Goal: Task Accomplishment & Management: Manage account settings

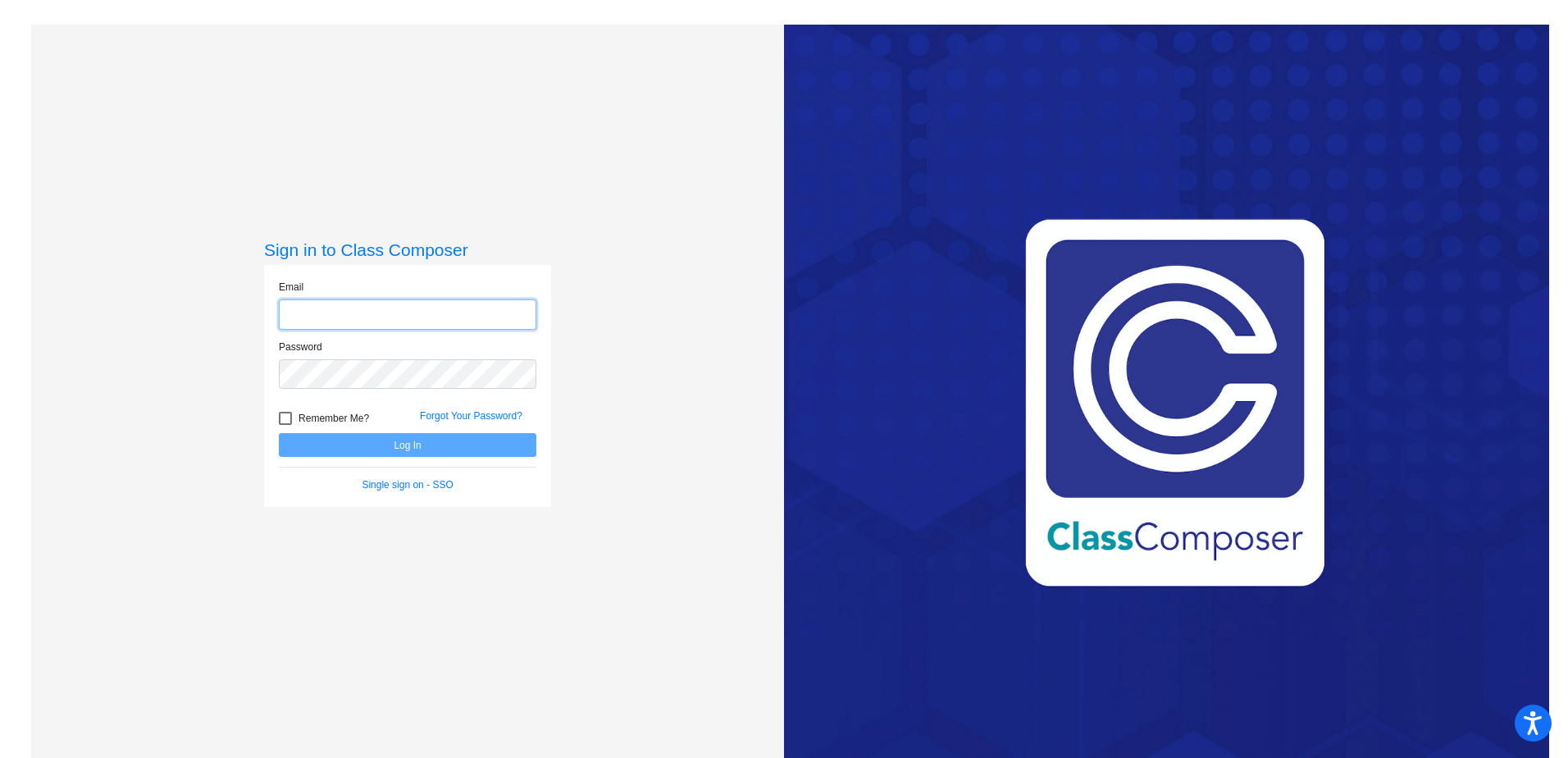
type input "[PERSON_NAME][EMAIL_ADDRESS][DOMAIN_NAME]"
click at [379, 446] on button "Log In" at bounding box center [407, 444] width 258 height 23
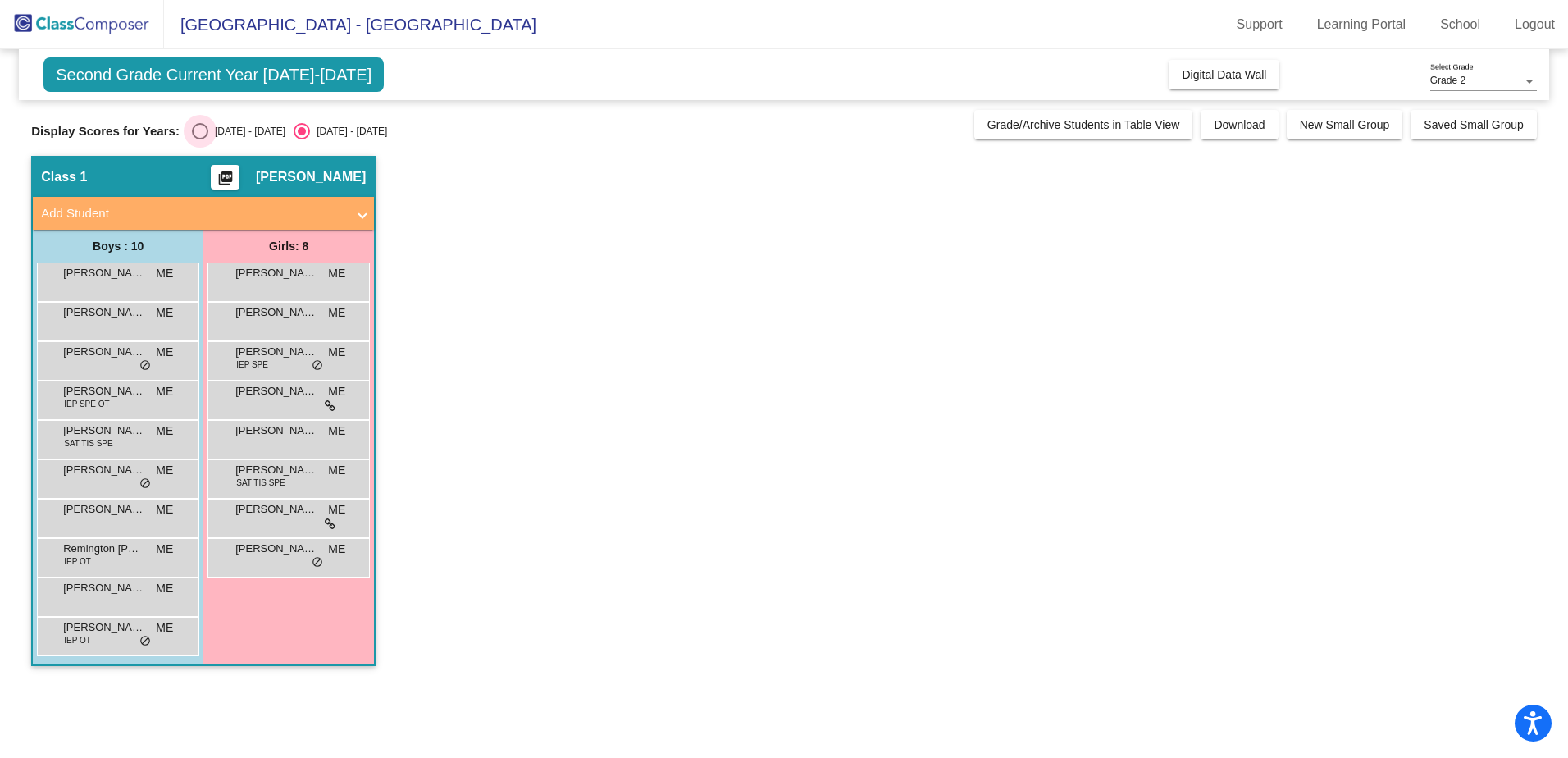
click at [200, 131] on div "Select an option" at bounding box center [200, 131] width 0 height 0
click at [199, 139] on input "[DATE] - [DATE]" at bounding box center [199, 139] width 1 height 1
radio input "true"
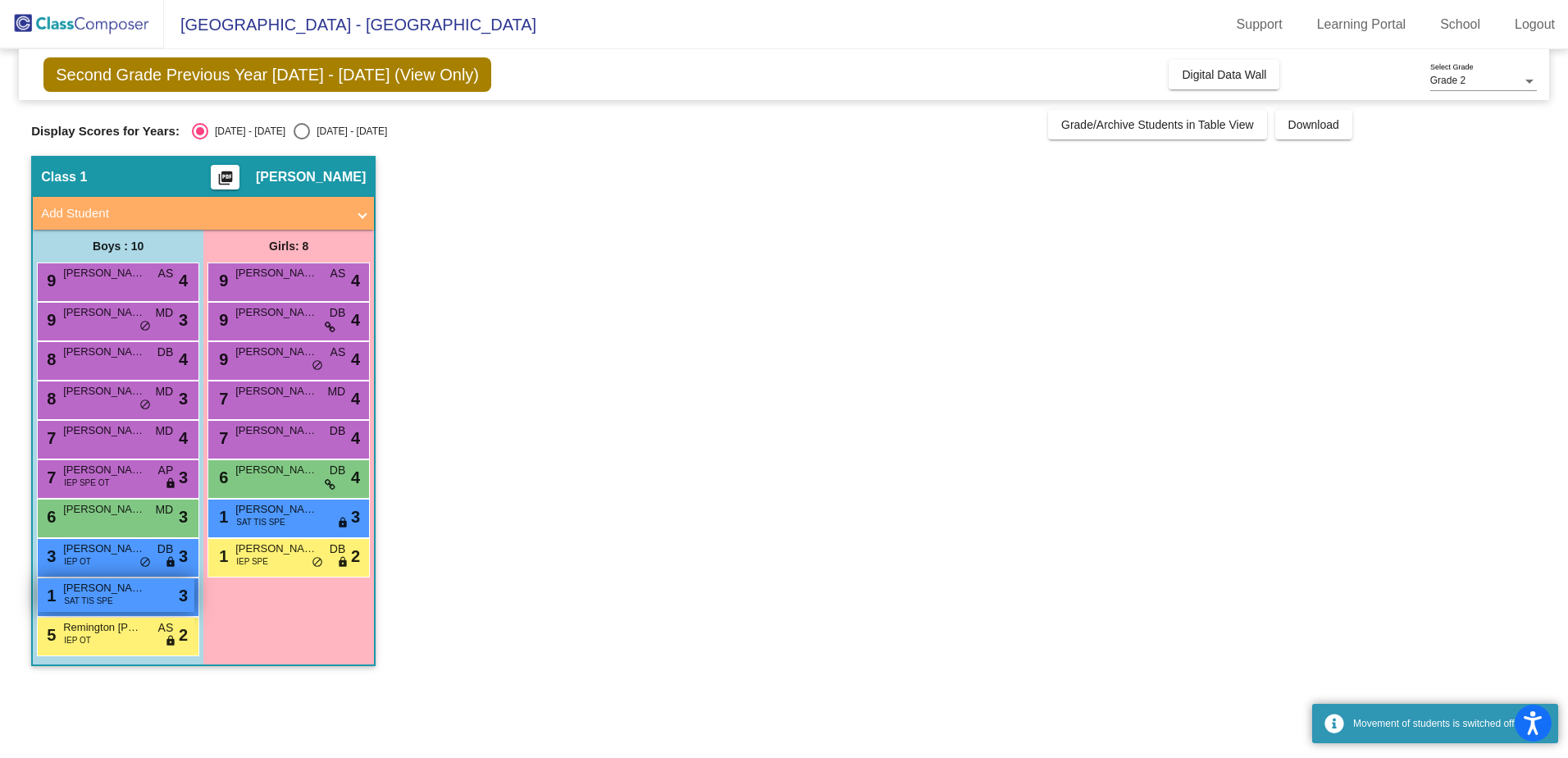
click at [110, 600] on div "1 [PERSON_NAME] SAT TIS SPE lock do_not_disturb_alt 3" at bounding box center [116, 595] width 157 height 34
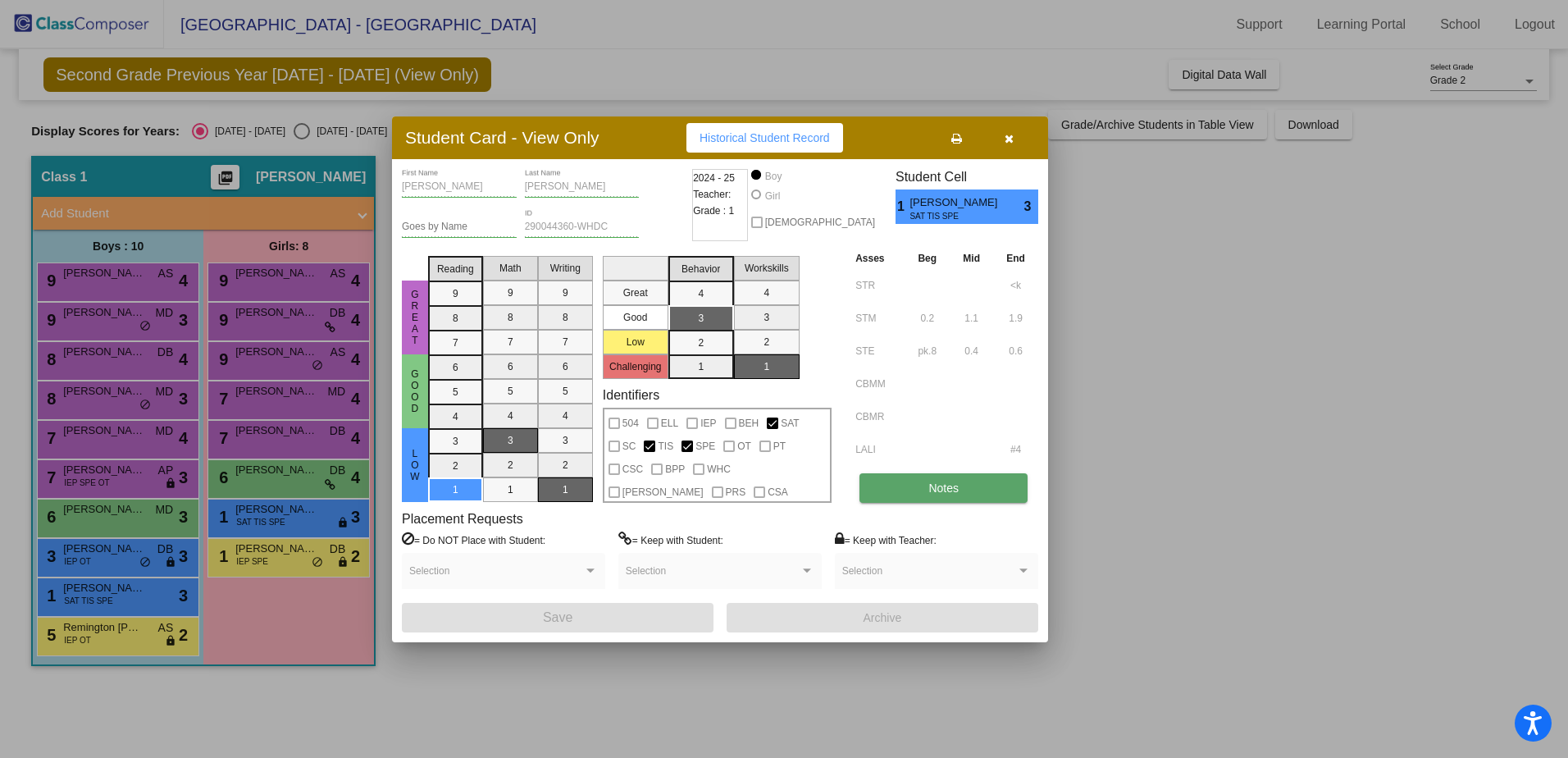
click at [1006, 479] on button "Notes" at bounding box center [944, 488] width 168 height 30
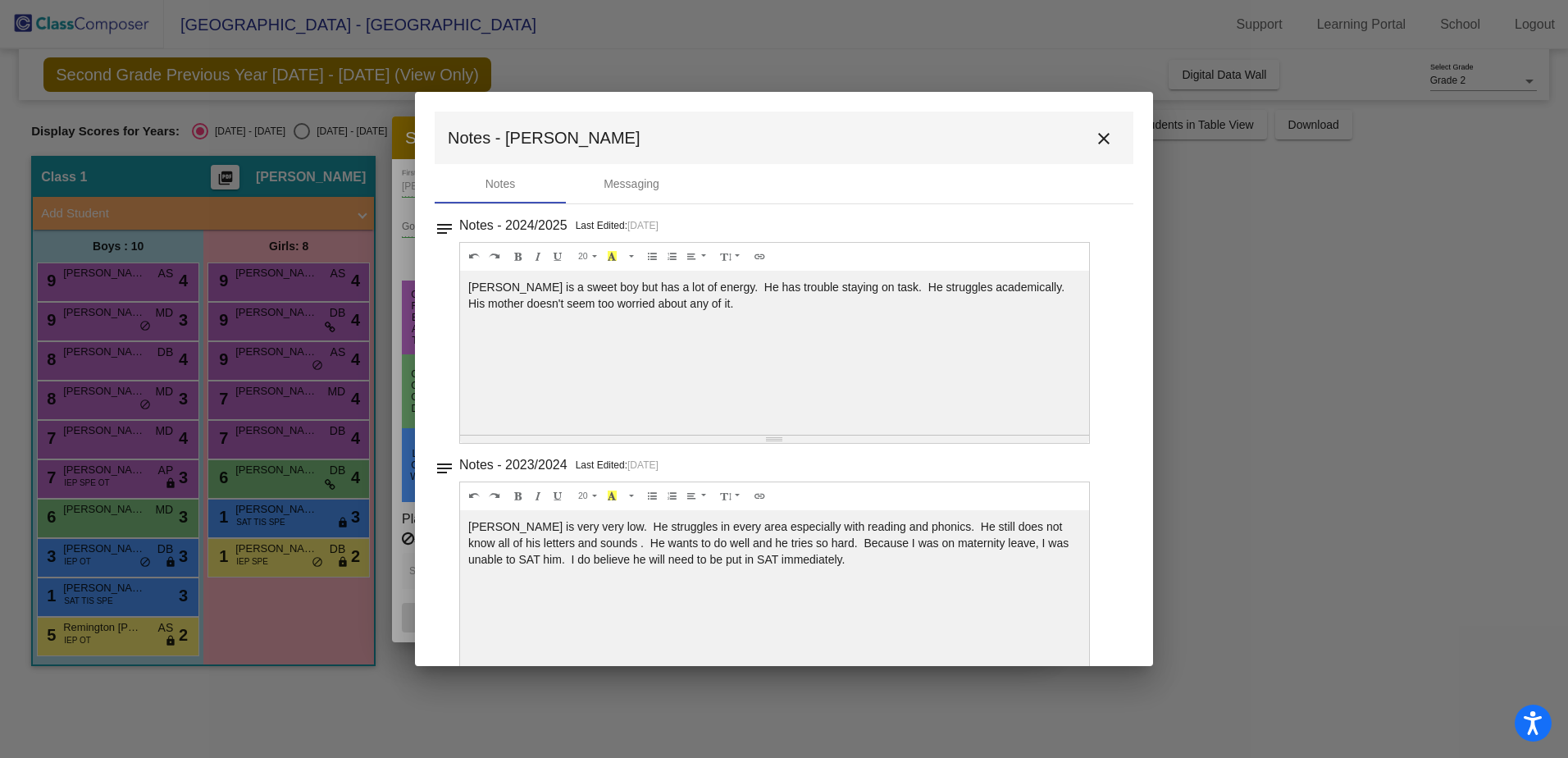
click at [1094, 134] on mat-icon "close" at bounding box center [1104, 138] width 20 height 20
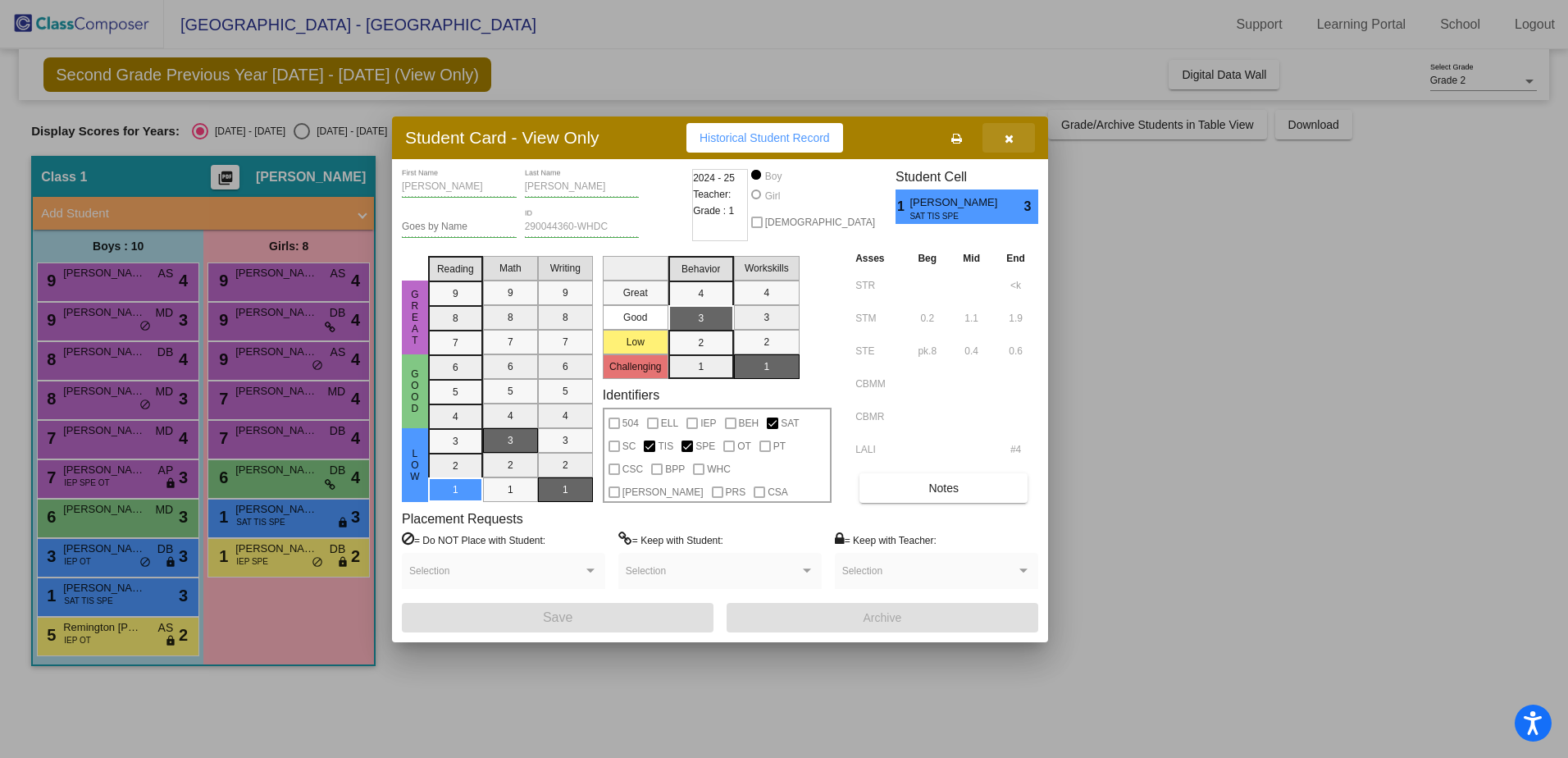
click at [1009, 134] on icon "button" at bounding box center [1009, 138] width 9 height 11
